Goal: Transaction & Acquisition: Purchase product/service

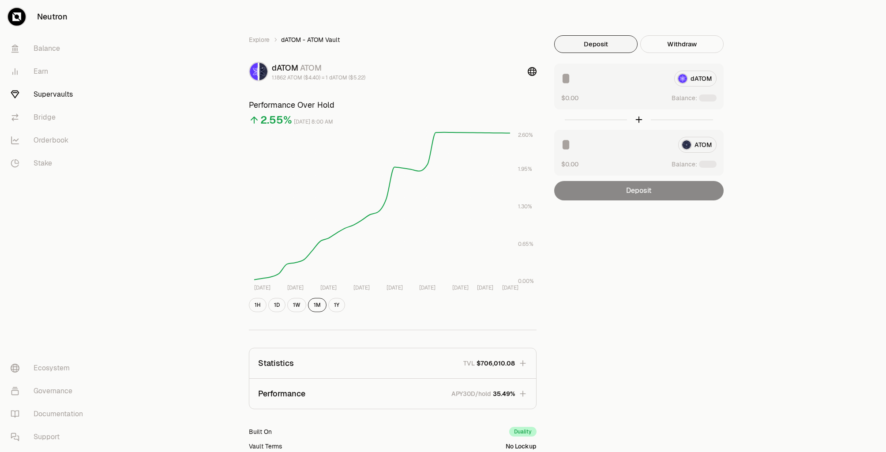
drag, startPoint x: 0, startPoint y: 0, endPoint x: 821, endPoint y: 70, distance: 824.2
click at [822, 70] on div "Explore dATOM - ATOM Vault dATOM ATOM 1.1862 ATOM ($4.40) = 1 dATOM ($5.22) Per…" at bounding box center [492, 285] width 787 height 571
click at [543, 15] on div "Explore dATOM - ATOM Vault dATOM ATOM 1.1809 ATOM ($4.44) = 1 dATOM ($5.25) Per…" at bounding box center [492, 285] width 529 height 571
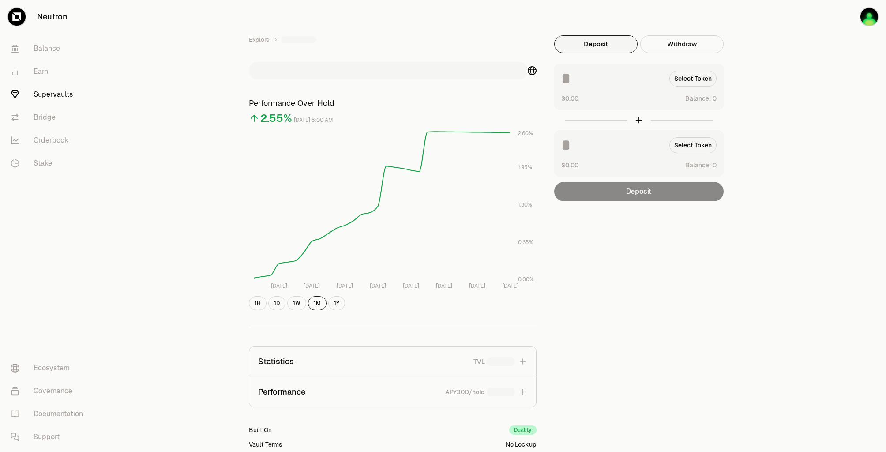
click at [821, 72] on div "Explore Performance Over Hold 2.55% [DATE] 8:00 AM [DATE] Aug [DATE] Aug [DATE]…" at bounding box center [492, 284] width 787 height 569
click at [820, 72] on div "Explore Performance Over Hold 2.55% [DATE] 8:00 AM [DATE] Aug [DATE] Aug [DATE]…" at bounding box center [492, 284] width 787 height 569
click at [711, 97] on button "Use Max" at bounding box center [703, 98] width 25 height 9
type input "********"
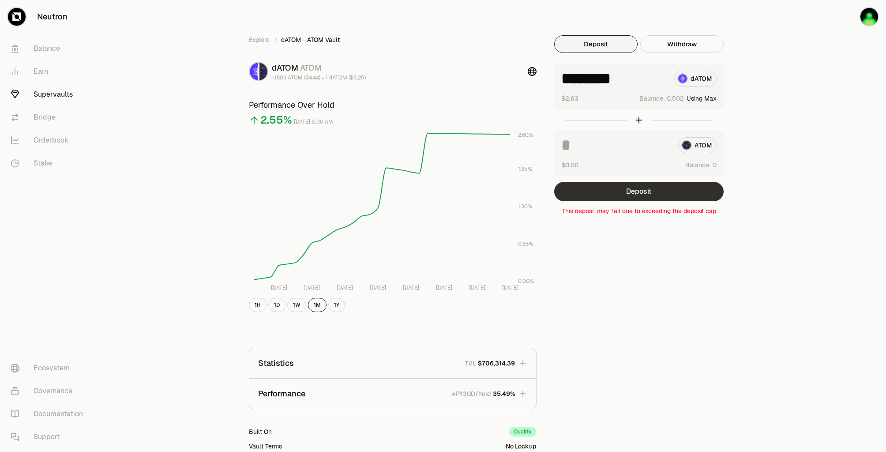
click at [666, 195] on button "Deposit" at bounding box center [638, 191] width 169 height 19
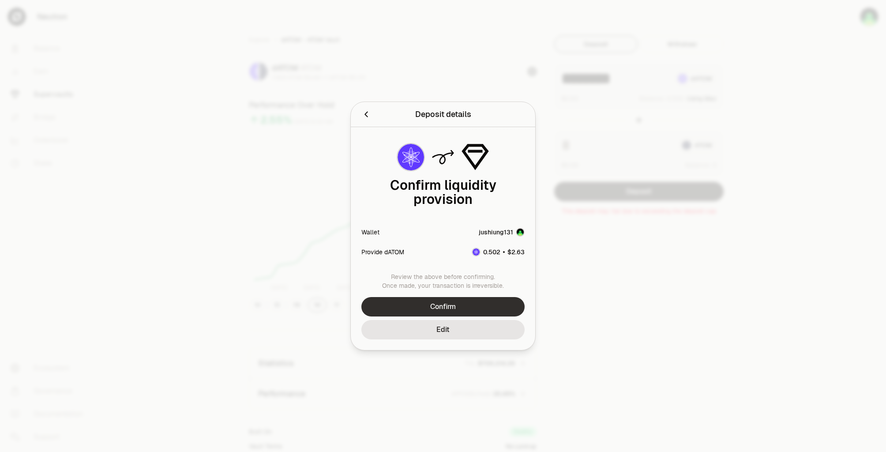
click at [503, 301] on button "Confirm" at bounding box center [442, 306] width 163 height 19
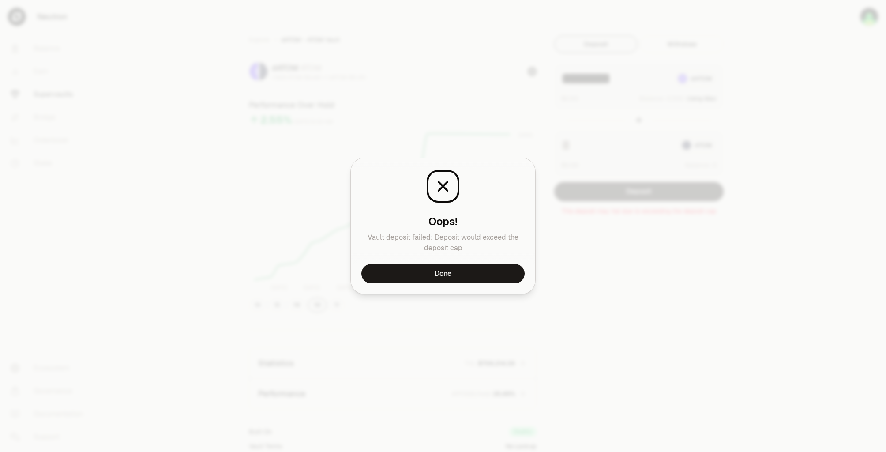
click at [580, 146] on div at bounding box center [443, 226] width 886 height 452
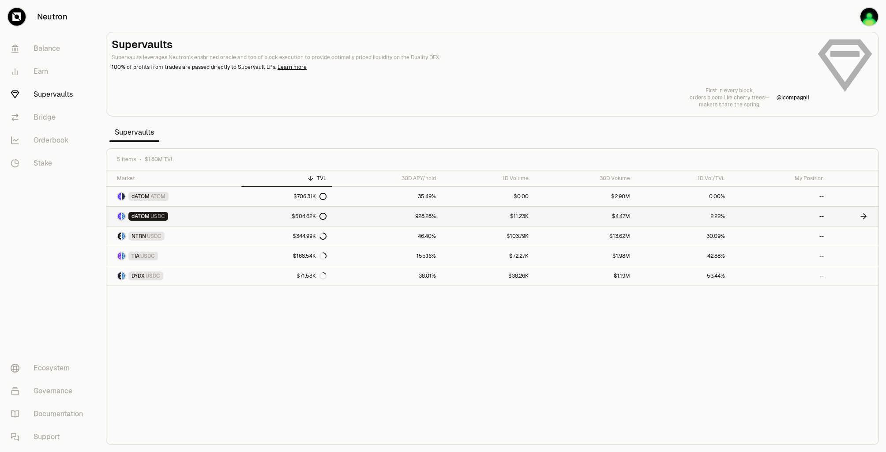
click at [191, 211] on link "dATOM USDC" at bounding box center [173, 215] width 135 height 19
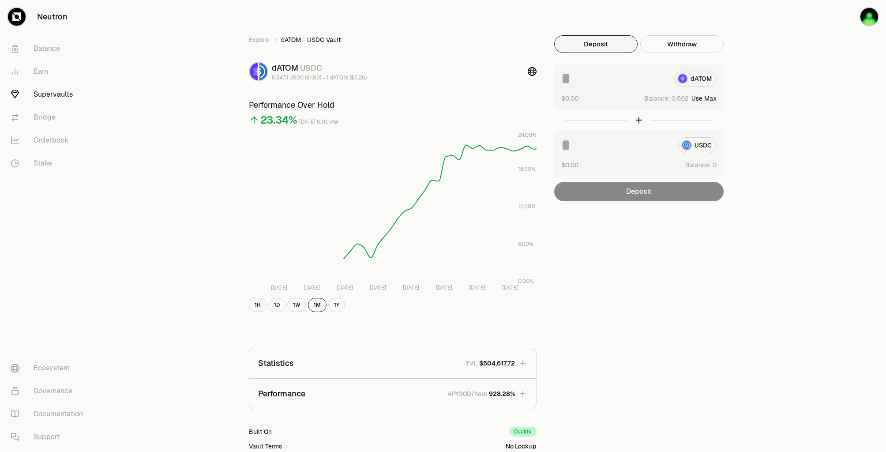
click at [706, 100] on button "Use Max" at bounding box center [703, 98] width 25 height 9
type input "********"
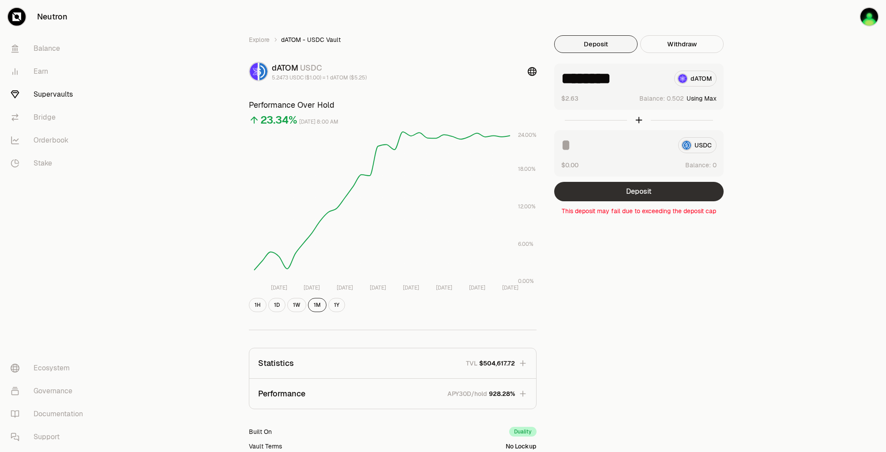
click at [621, 193] on button "Deposit" at bounding box center [638, 191] width 169 height 19
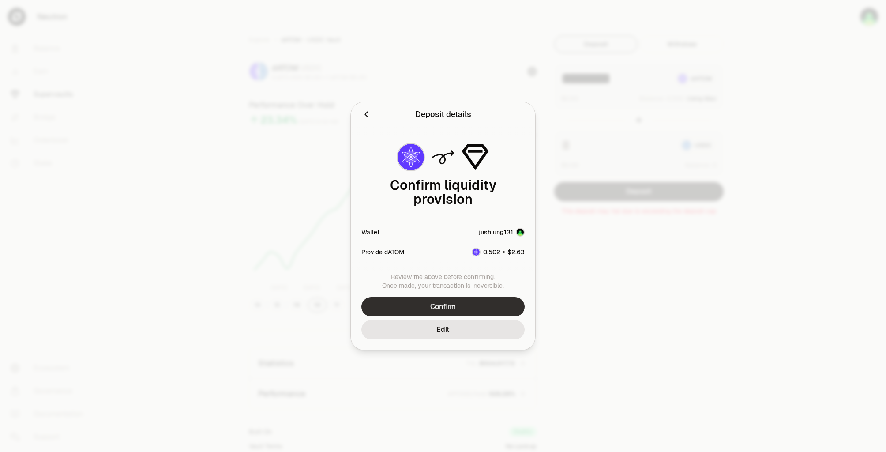
click at [492, 297] on button "Confirm" at bounding box center [442, 306] width 163 height 19
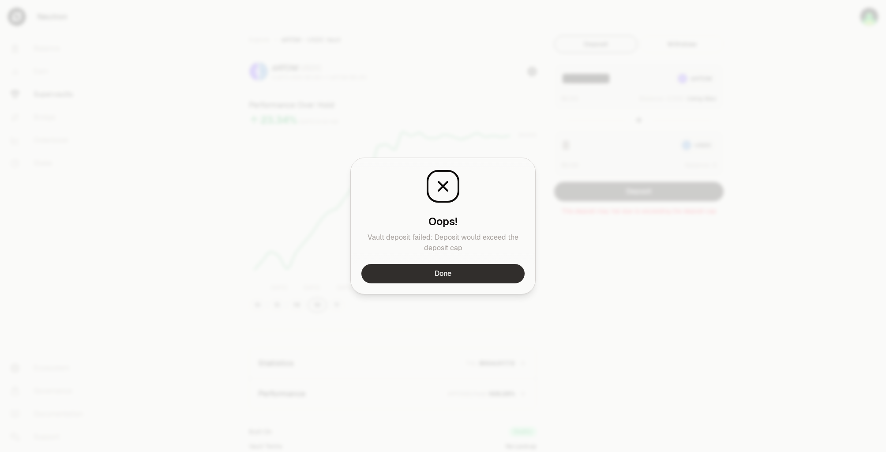
click at [493, 272] on button "Done" at bounding box center [442, 273] width 163 height 19
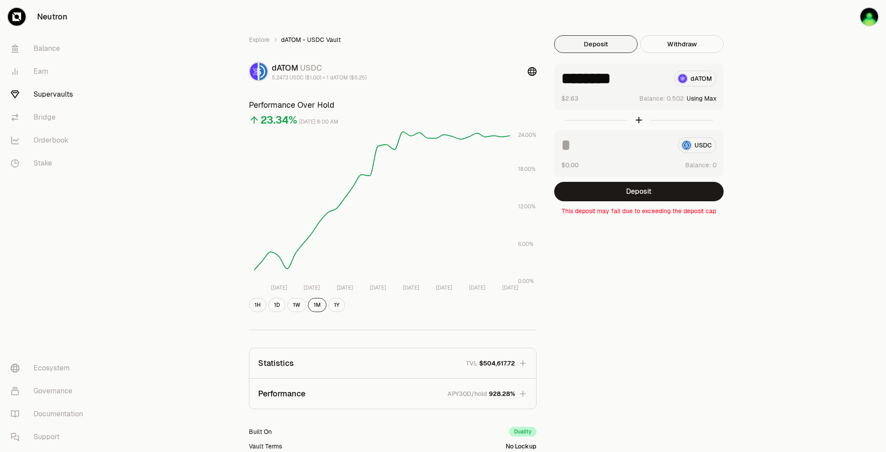
click at [621, 254] on div "Explore dATOM - USDC Vault dATOM USDC 5.2473 USDC ($1.00) = 1 dATOM ($5.25) Per…" at bounding box center [492, 285] width 508 height 500
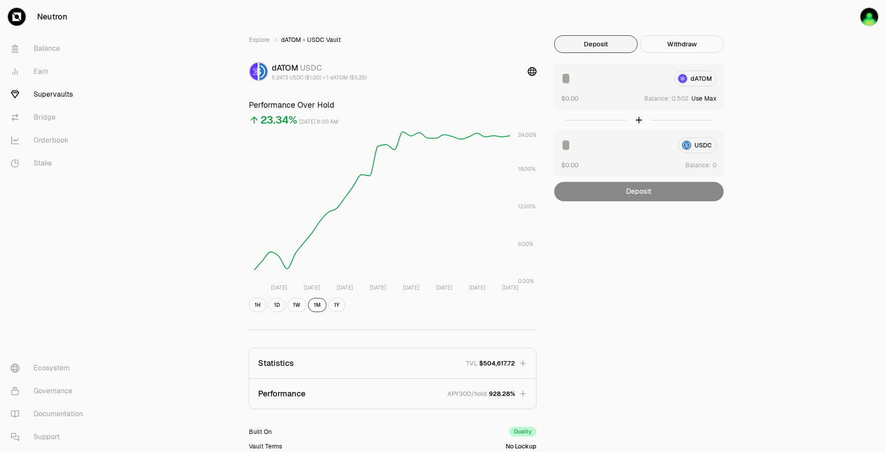
click at [705, 98] on button "Use Max" at bounding box center [703, 98] width 25 height 9
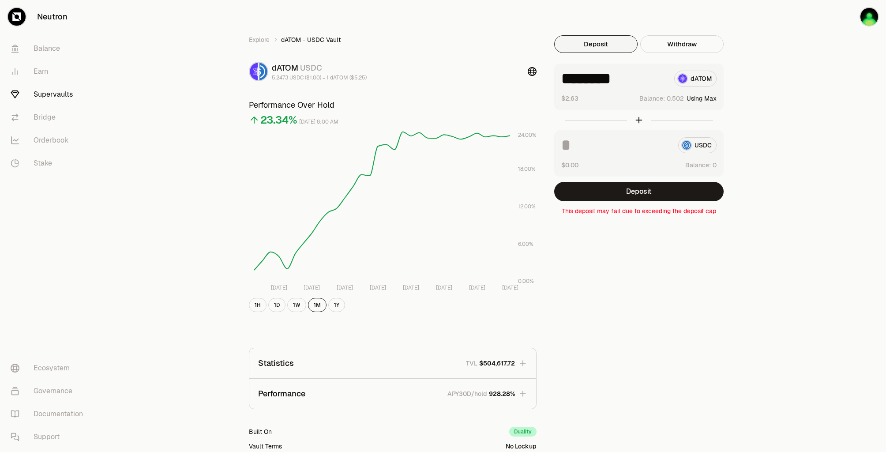
type input "********"
click at [620, 193] on button "Deposit" at bounding box center [638, 191] width 169 height 19
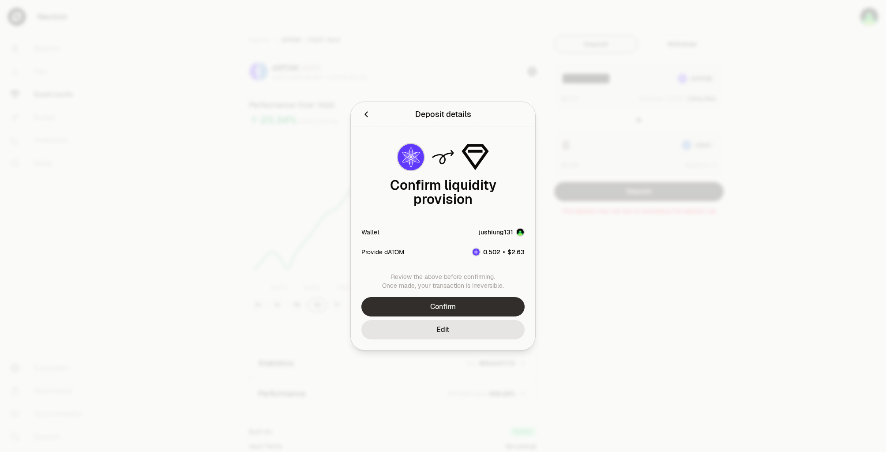
click at [475, 297] on button "Confirm" at bounding box center [442, 306] width 163 height 19
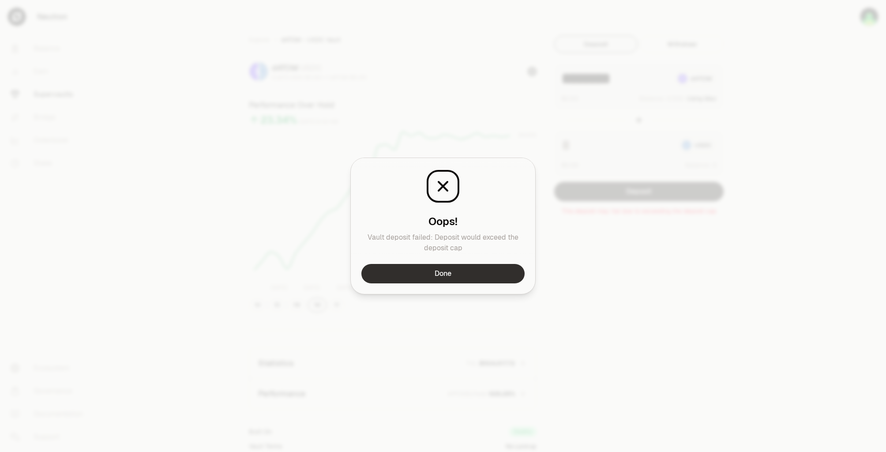
click at [496, 277] on button "Done" at bounding box center [442, 273] width 163 height 19
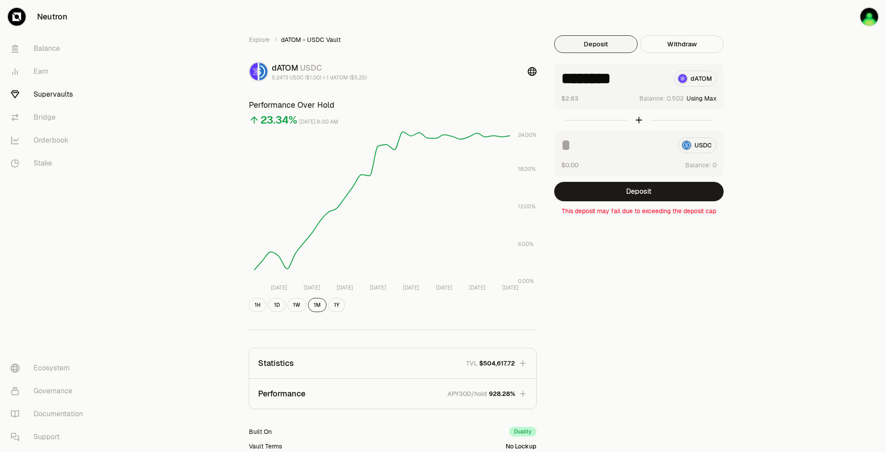
click at [38, 96] on link "Supervaults" at bounding box center [50, 94] width 92 height 23
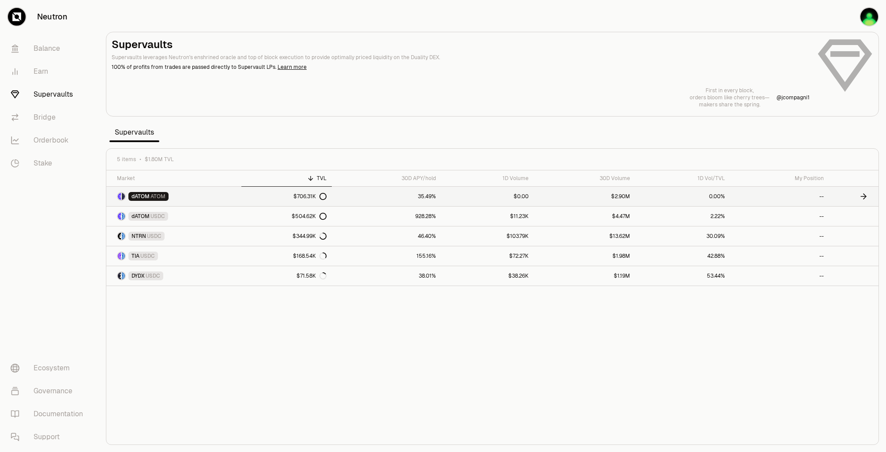
click at [221, 193] on link "dATOM ATOM" at bounding box center [173, 196] width 135 height 19
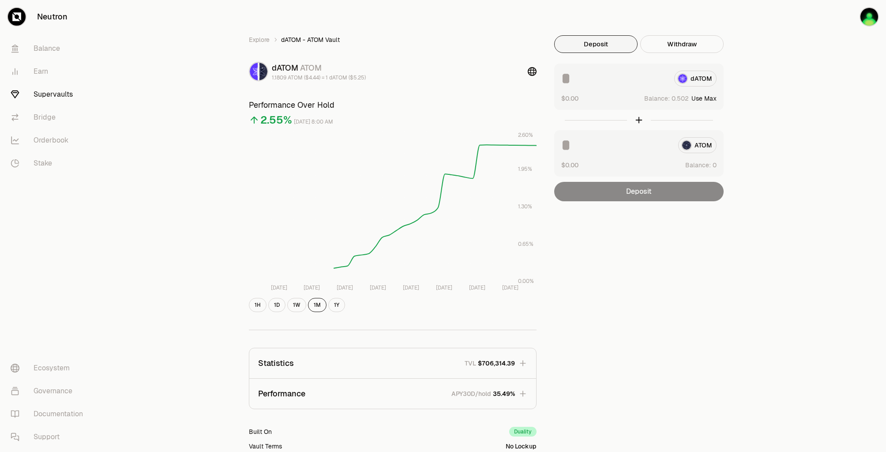
click at [713, 99] on button "Use Max" at bounding box center [703, 98] width 25 height 9
type input "********"
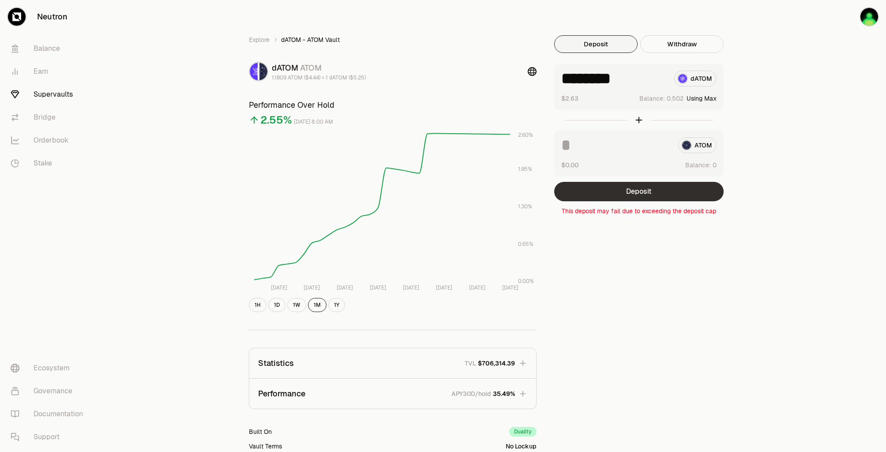
click at [634, 183] on button "Deposit" at bounding box center [638, 191] width 169 height 19
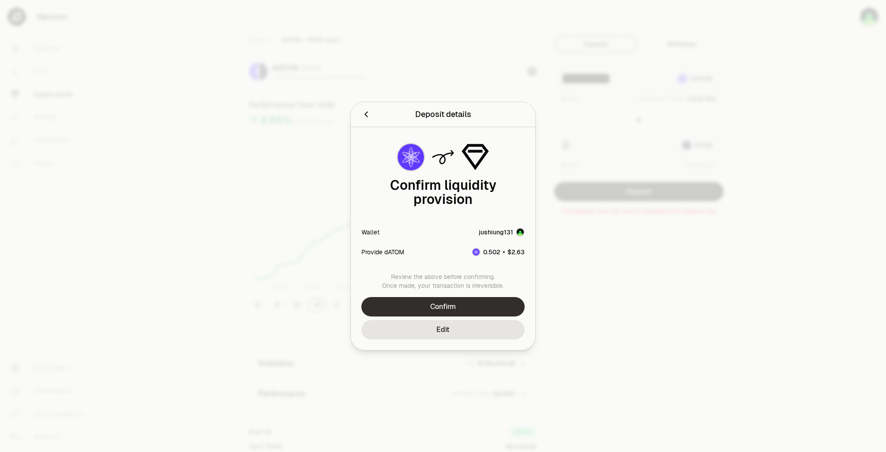
click at [477, 301] on button "Confirm" at bounding box center [442, 306] width 163 height 19
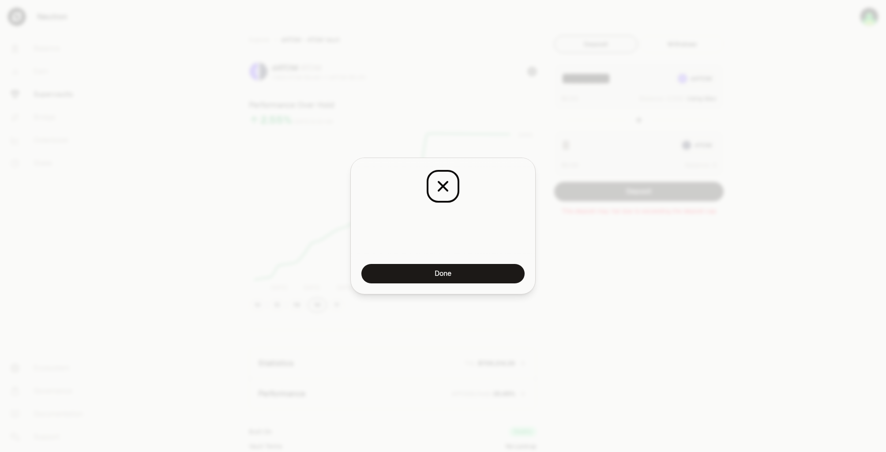
click at [643, 262] on div at bounding box center [443, 226] width 886 height 452
